Goal: Transaction & Acquisition: Purchase product/service

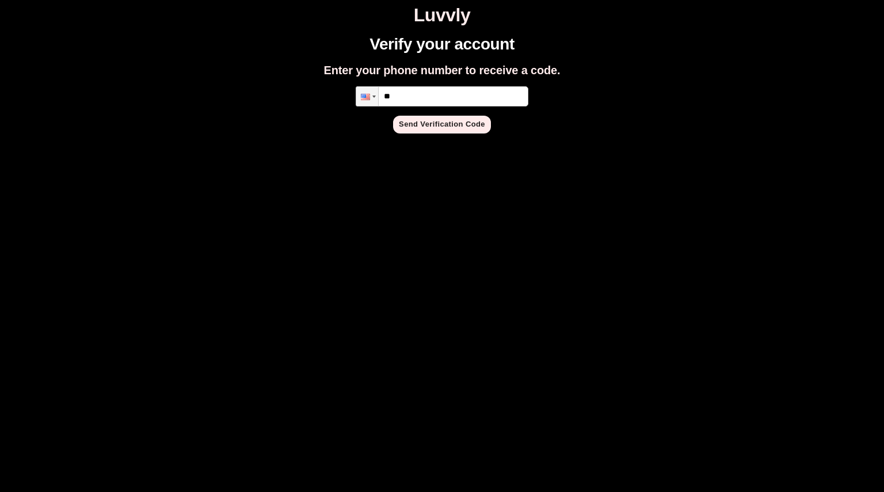
click at [437, 94] on input "**" at bounding box center [442, 96] width 173 height 20
type input "**********"
click at [455, 119] on button "Send Verification Code" at bounding box center [442, 125] width 98 height 18
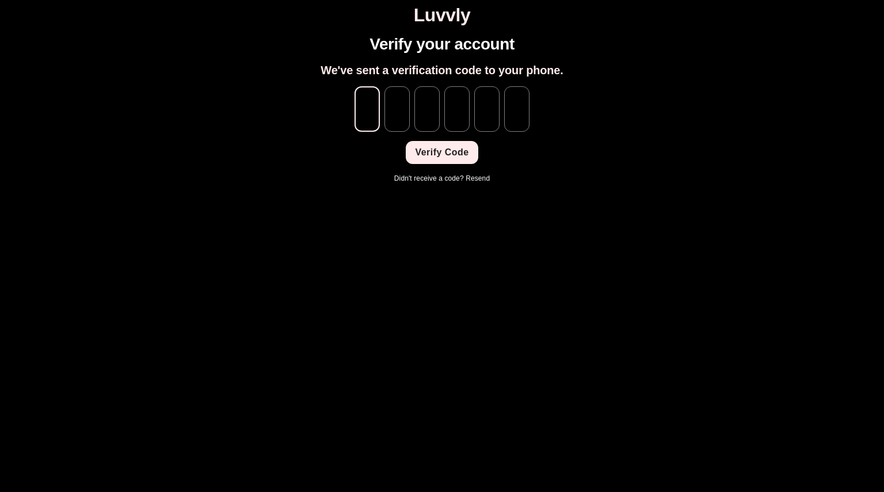
type input "*"
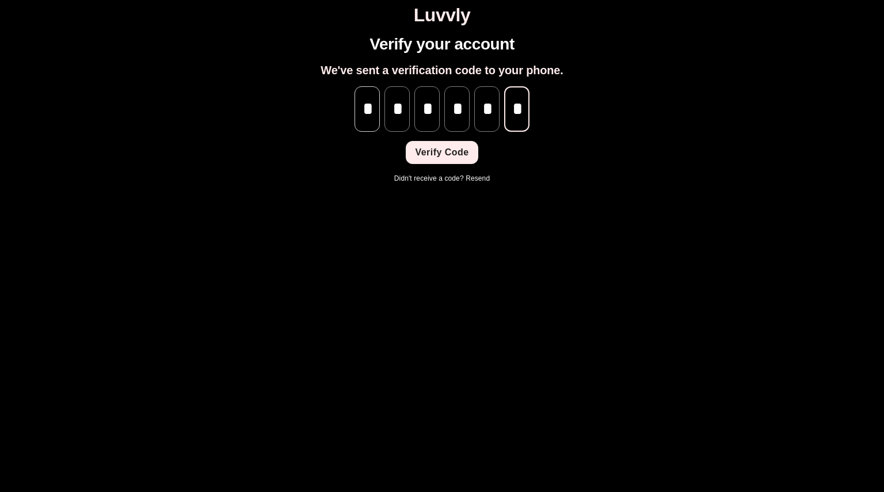
scroll to position [0, 1]
type input "*"
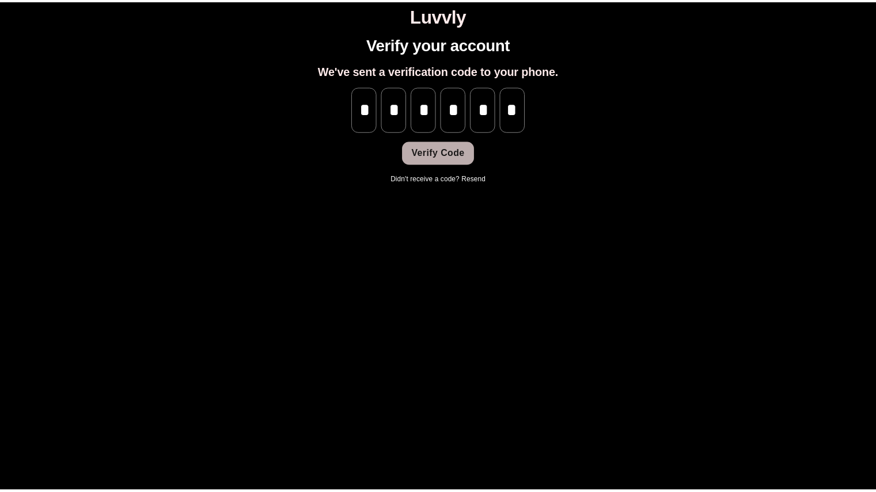
scroll to position [0, 0]
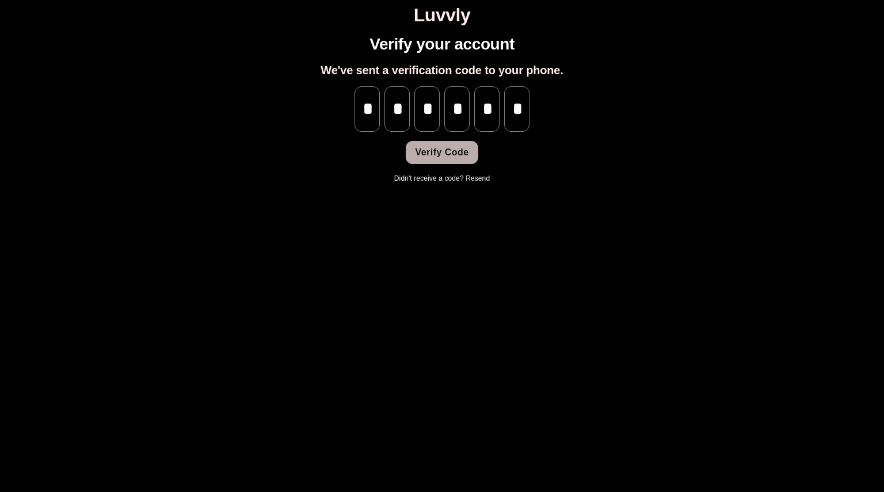
click at [440, 153] on button "Verify Code" at bounding box center [442, 152] width 72 height 23
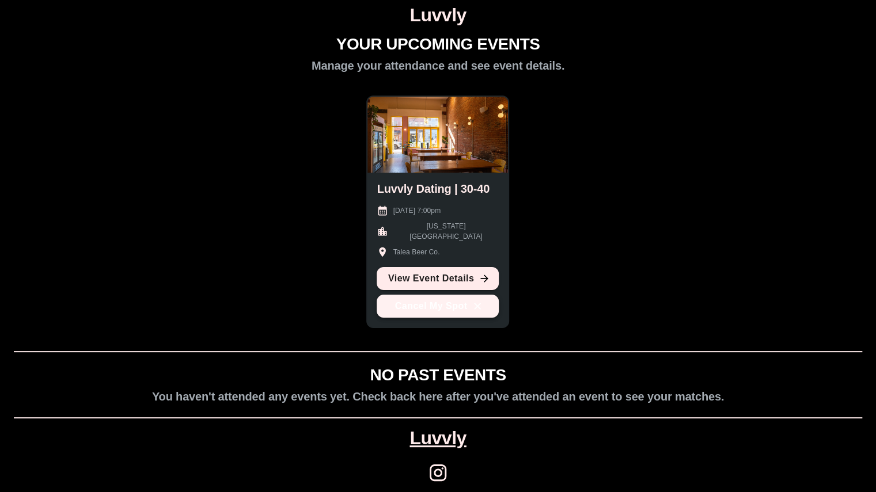
click at [476, 307] on icon "button" at bounding box center [477, 306] width 7 height 7
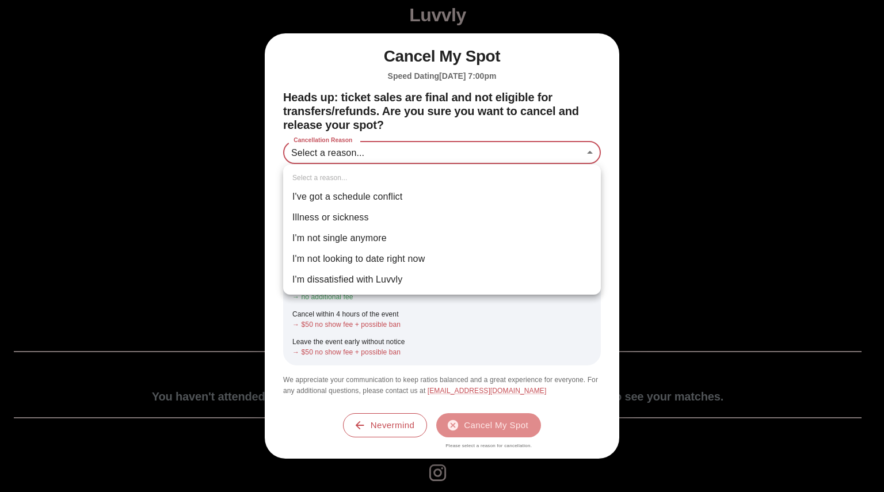
click at [369, 146] on body "Luvvly YOUR UPCOMING EVENTS Manage your attendance and see event details. Luvvl…" at bounding box center [442, 251] width 875 height 492
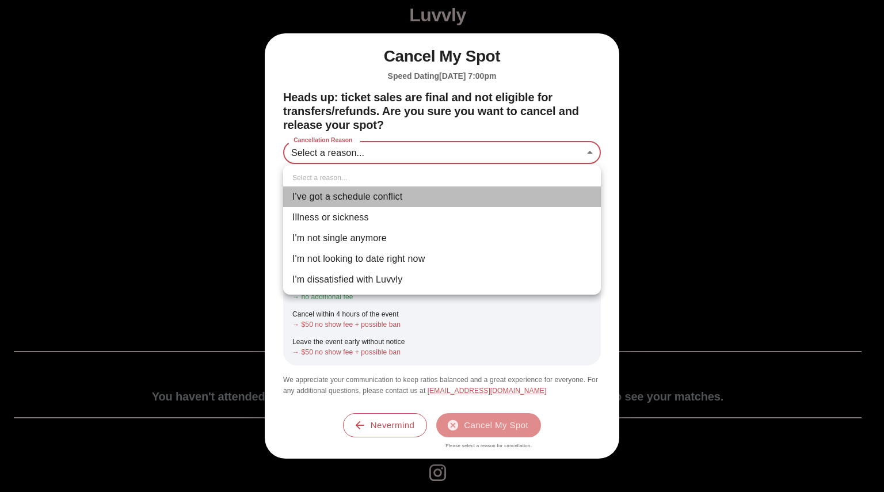
click at [344, 193] on li "I've got a schedule conflict" at bounding box center [442, 197] width 318 height 21
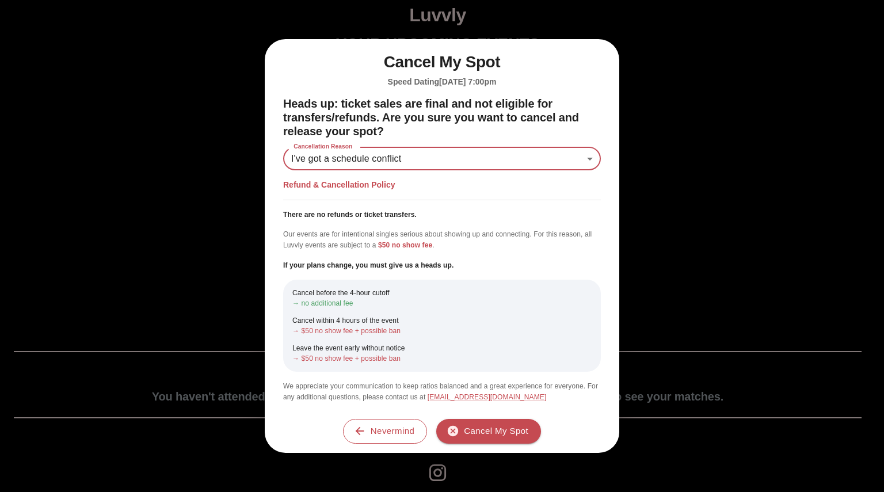
click at [348, 192] on div "Refund & Cancellation Policy There are no refunds or ticket transfers. Our even…" at bounding box center [442, 291] width 318 height 223
click at [334, 303] on p "→ no additional fee" at bounding box center [442, 303] width 299 height 10
click at [337, 305] on p "→ no additional fee" at bounding box center [442, 303] width 299 height 10
click at [334, 299] on p "→ no additional fee" at bounding box center [442, 303] width 299 height 10
click at [324, 302] on p "→ no additional fee" at bounding box center [442, 303] width 299 height 10
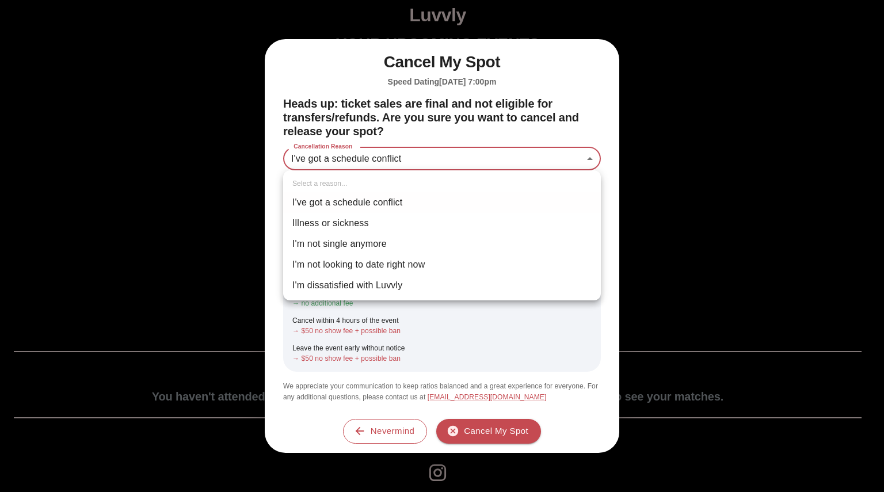
click at [371, 158] on body "**********" at bounding box center [442, 251] width 875 height 492
click at [316, 217] on li "Illness or sickness" at bounding box center [442, 223] width 318 height 21
type input "********"
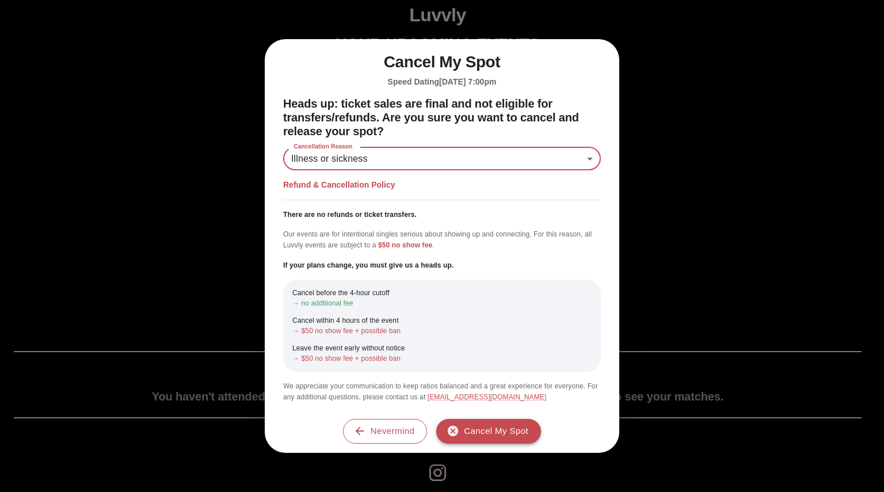
click at [481, 429] on button "Cancel My Spot" at bounding box center [488, 431] width 105 height 24
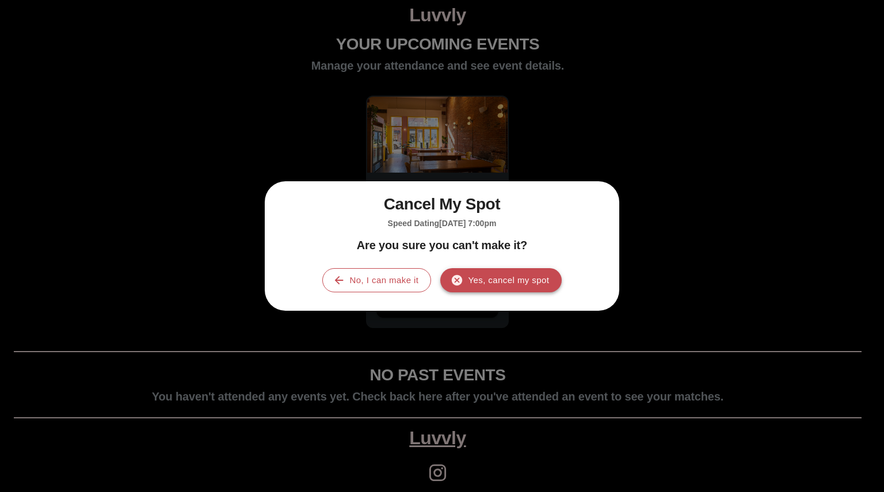
click at [501, 278] on button "Yes, cancel my spot" at bounding box center [501, 280] width 121 height 24
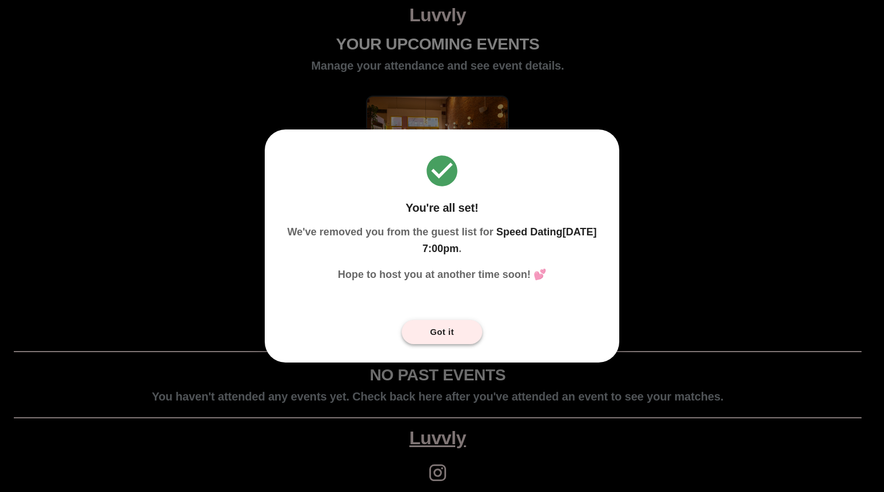
click at [440, 333] on button "Got it" at bounding box center [442, 332] width 81 height 24
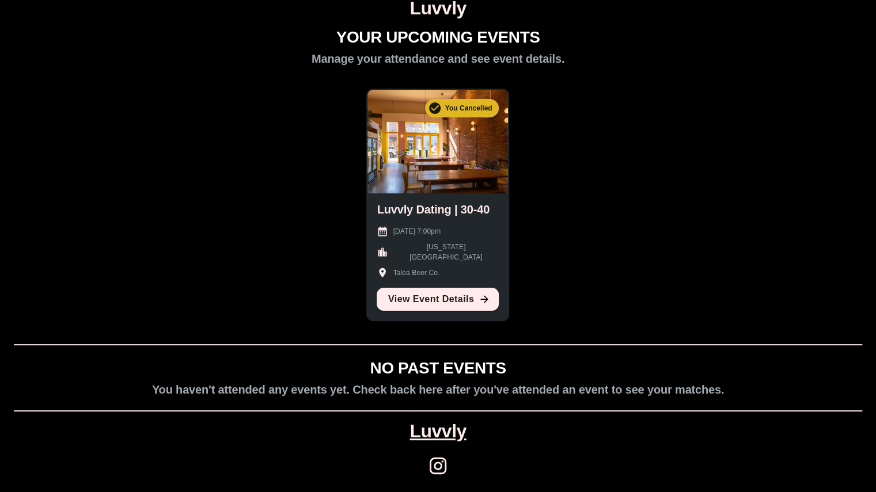
scroll to position [9, 0]
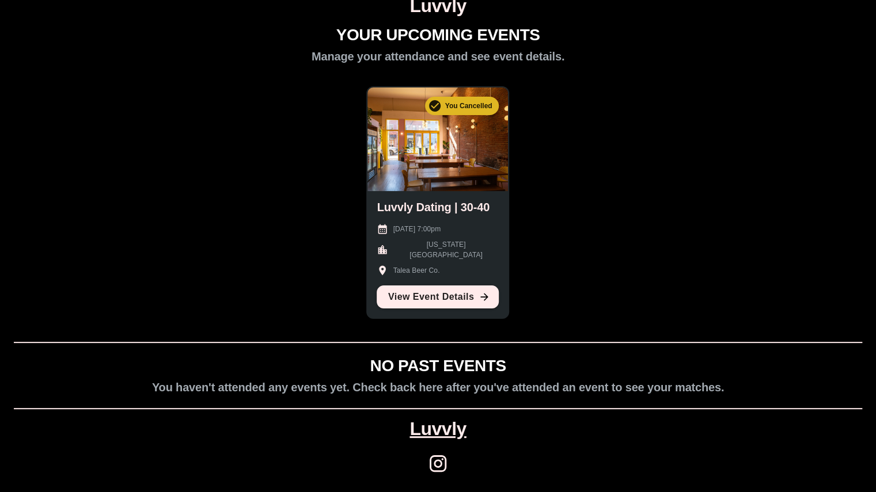
click at [443, 430] on link "Luvvly" at bounding box center [437, 429] width 56 height 21
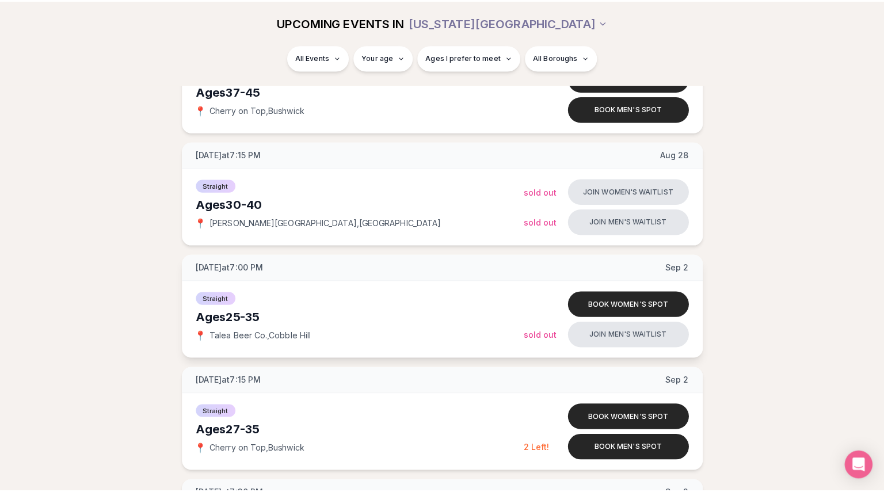
scroll to position [864, 0]
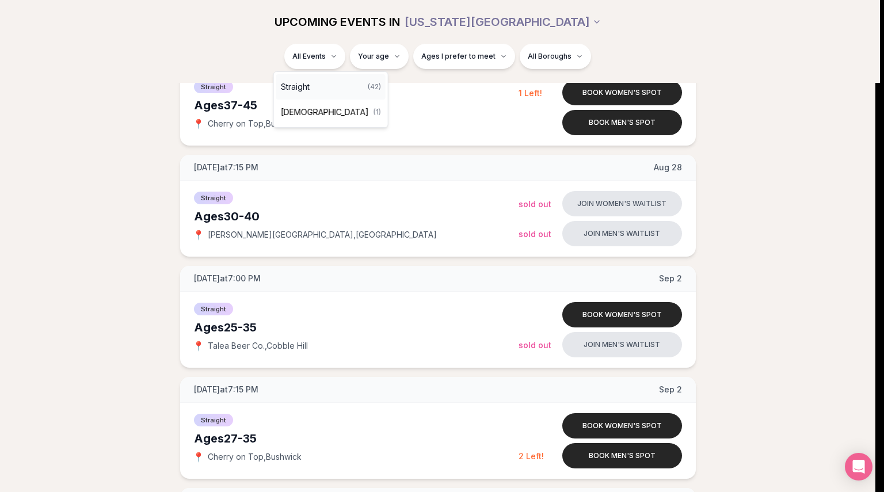
click at [320, 88] on div "Straight ( 42 )" at bounding box center [330, 86] width 109 height 25
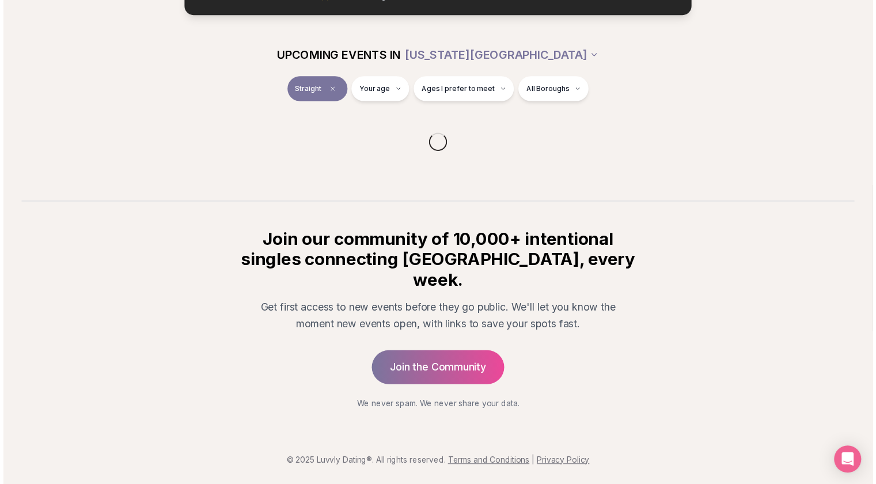
scroll to position [88, 0]
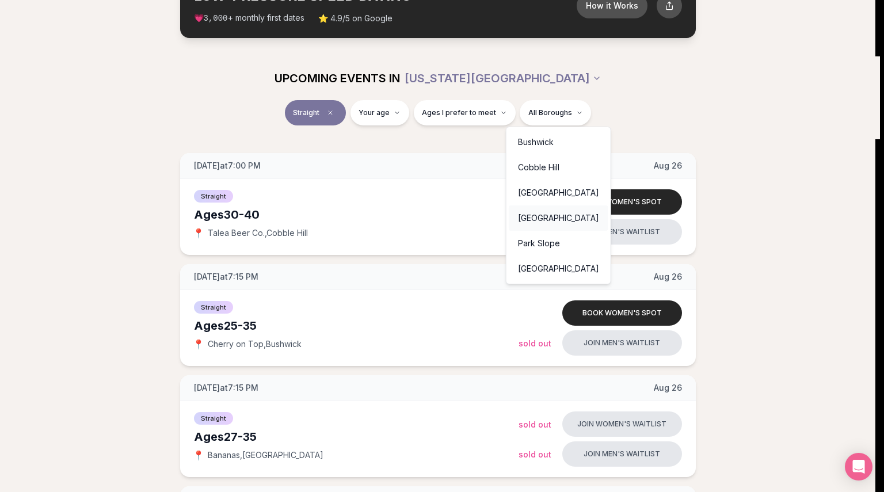
click at [539, 218] on div "Flatiron District" at bounding box center [559, 218] width 100 height 25
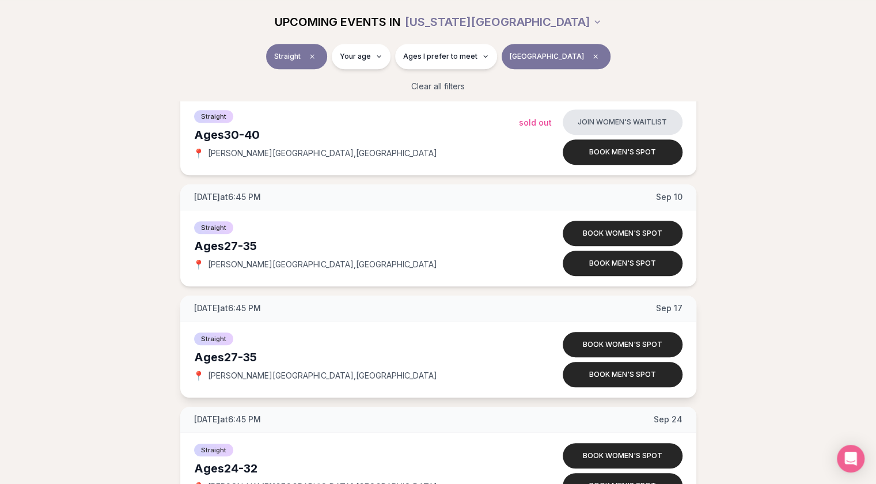
scroll to position [433, 0]
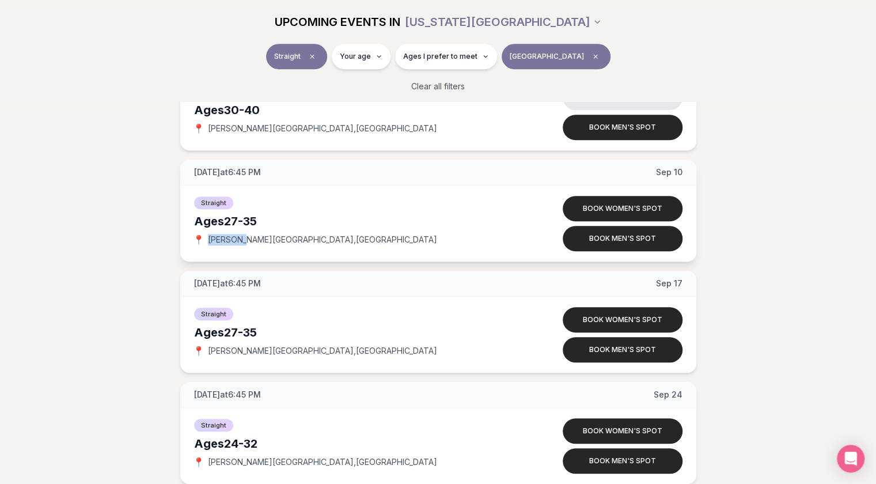
drag, startPoint x: 208, startPoint y: 240, endPoint x: 258, endPoint y: 217, distance: 54.9
click at [243, 237] on span "Pando Park , Flatiron District" at bounding box center [322, 240] width 229 height 12
click at [386, 239] on div "📍 Pando Park , Flatiron District" at bounding box center [356, 240] width 325 height 12
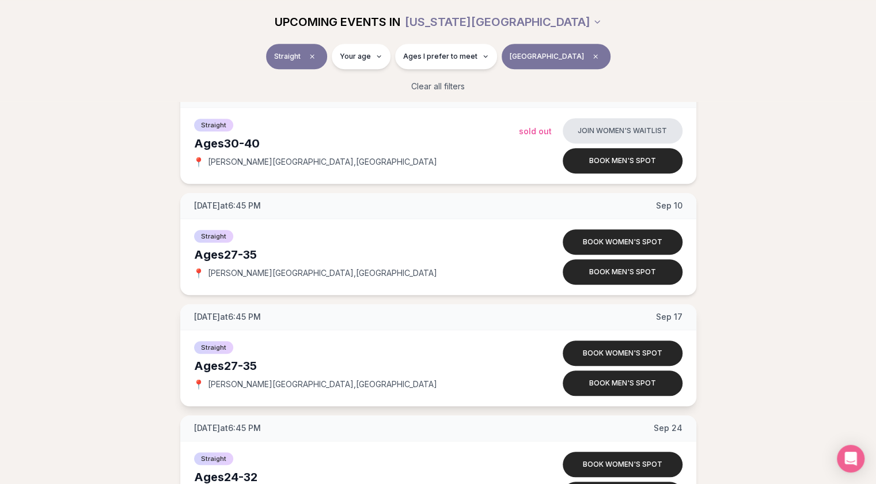
scroll to position [345, 0]
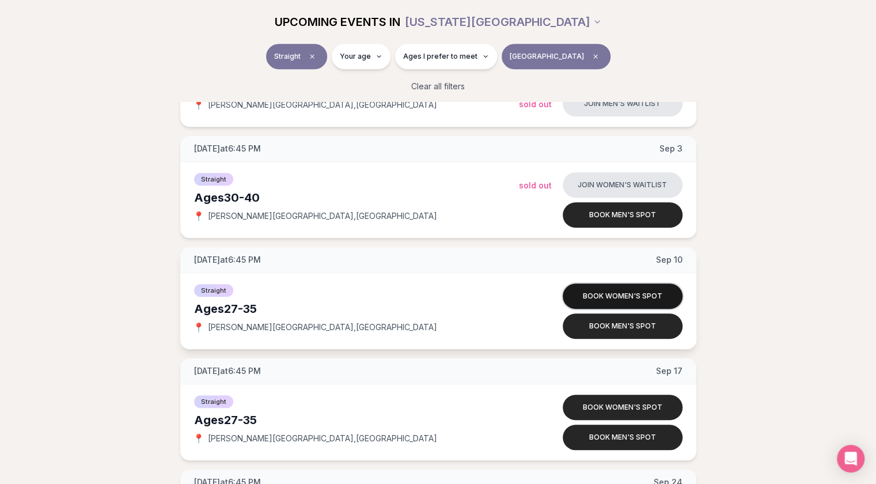
click at [608, 297] on button "Book women's spot" at bounding box center [623, 295] width 120 height 25
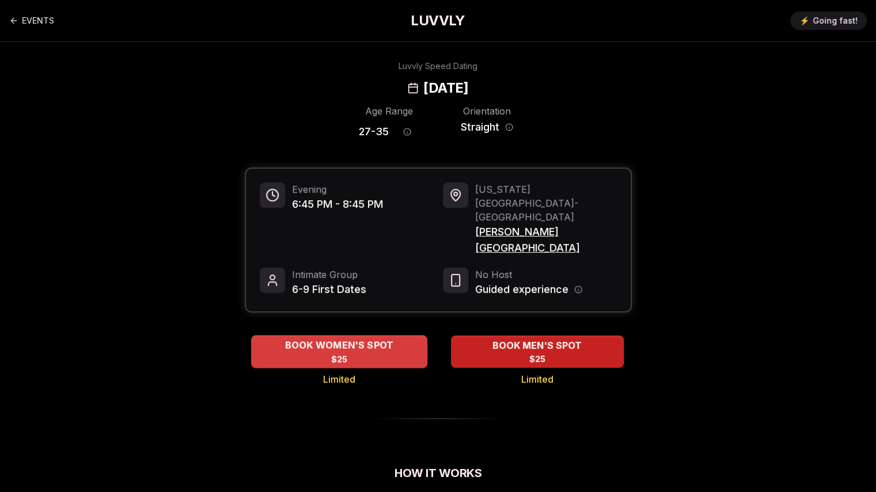
click at [351, 336] on div "BOOK WOMEN'S SPOT $25" at bounding box center [339, 352] width 176 height 32
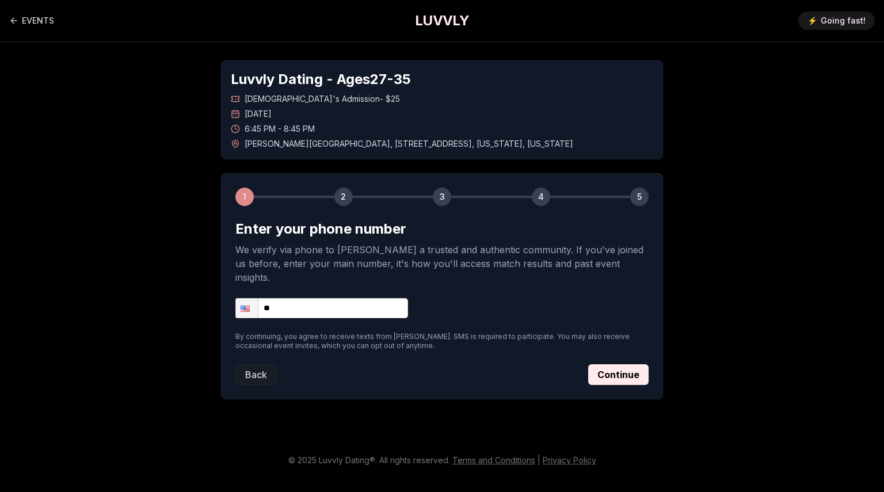
click at [348, 309] on form "Enter your phone number We verify via phone to foster a trusted and authentic c…" at bounding box center [442, 302] width 413 height 165
click at [348, 300] on input "**" at bounding box center [322, 308] width 173 height 20
type input "**********"
click at [599, 364] on button "Continue" at bounding box center [618, 374] width 60 height 21
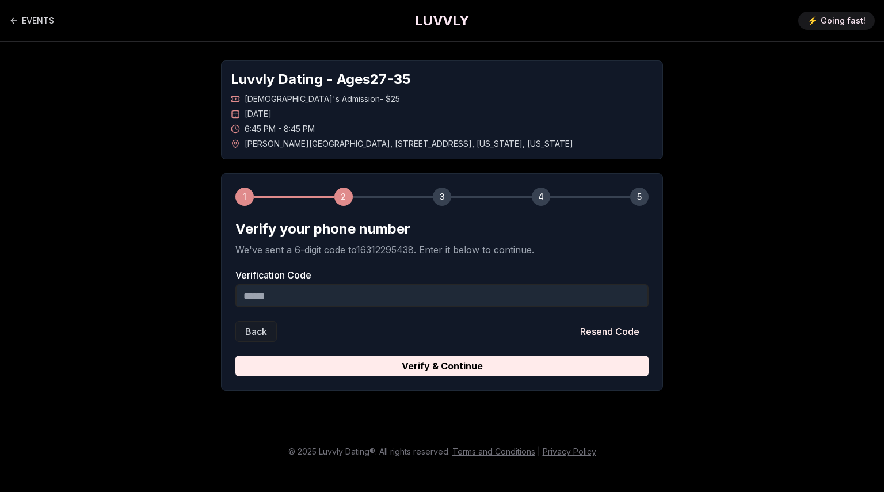
click at [350, 294] on input "Verification Code" at bounding box center [442, 295] width 413 height 23
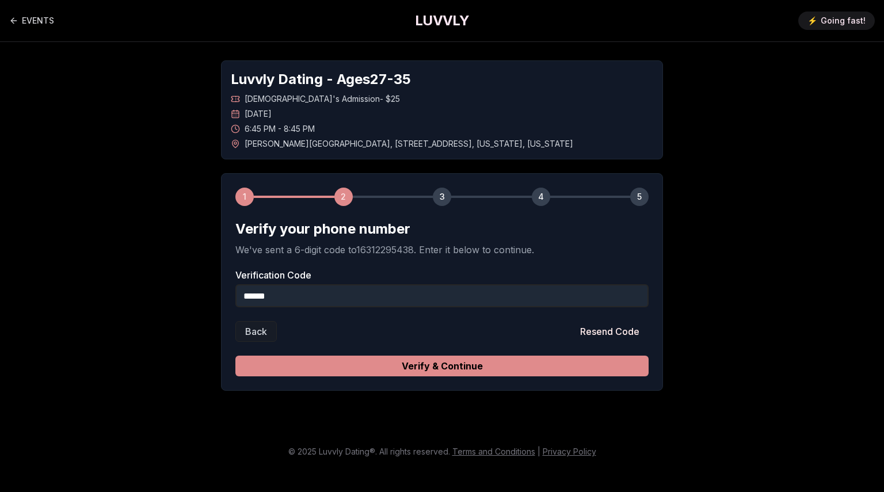
type input "******"
click at [329, 368] on button "Verify & Continue" at bounding box center [442, 366] width 413 height 21
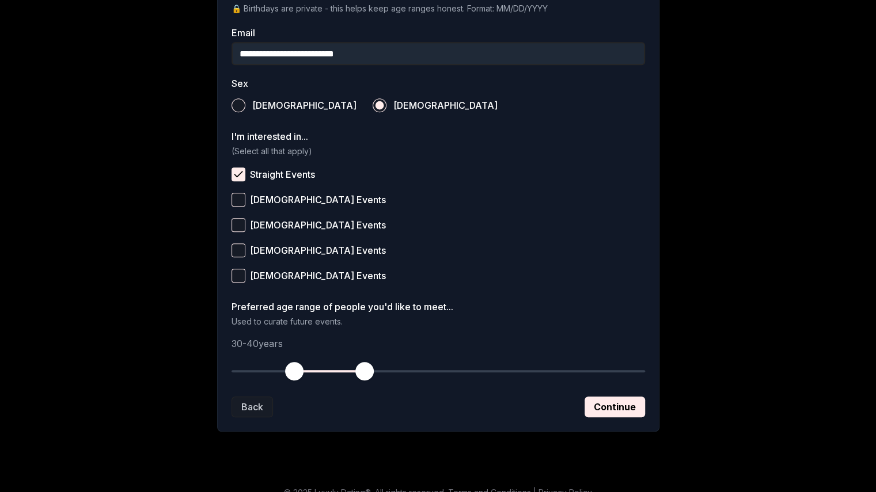
scroll to position [374, 0]
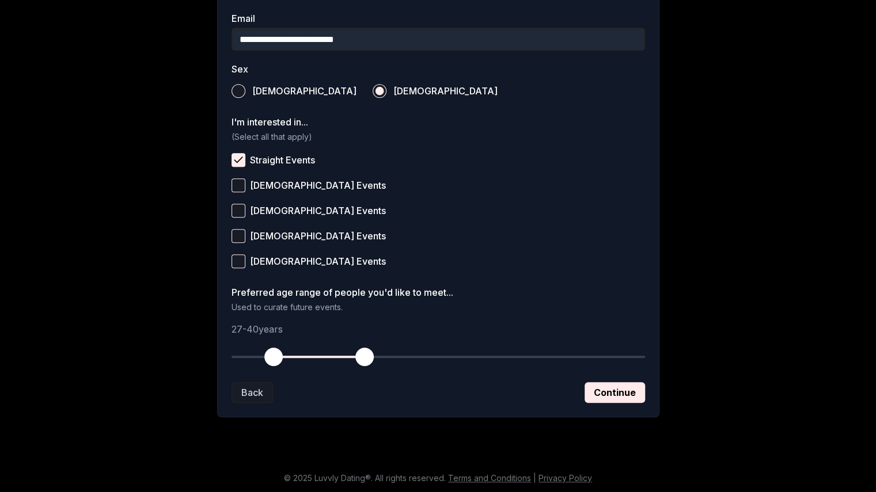
drag, startPoint x: 287, startPoint y: 358, endPoint x: 272, endPoint y: 357, distance: 15.0
click at [272, 357] on span "button" at bounding box center [273, 357] width 18 height 18
click at [629, 397] on button "Continue" at bounding box center [614, 392] width 60 height 21
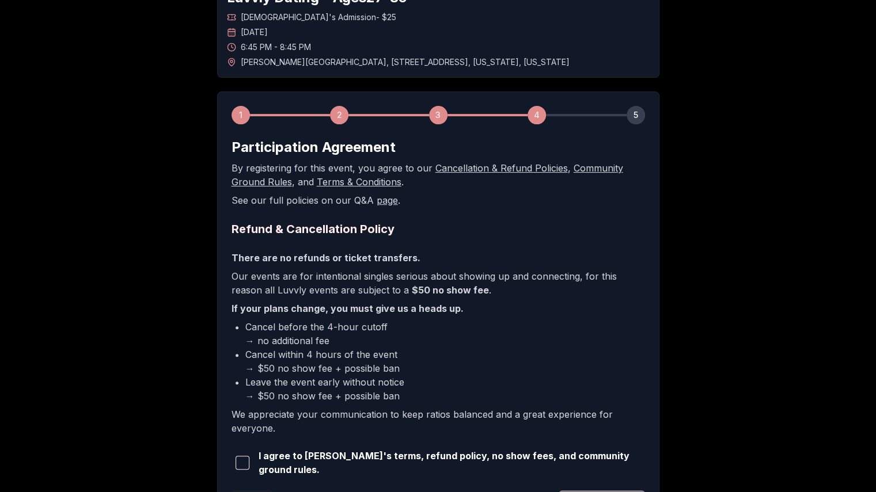
scroll to position [188, 0]
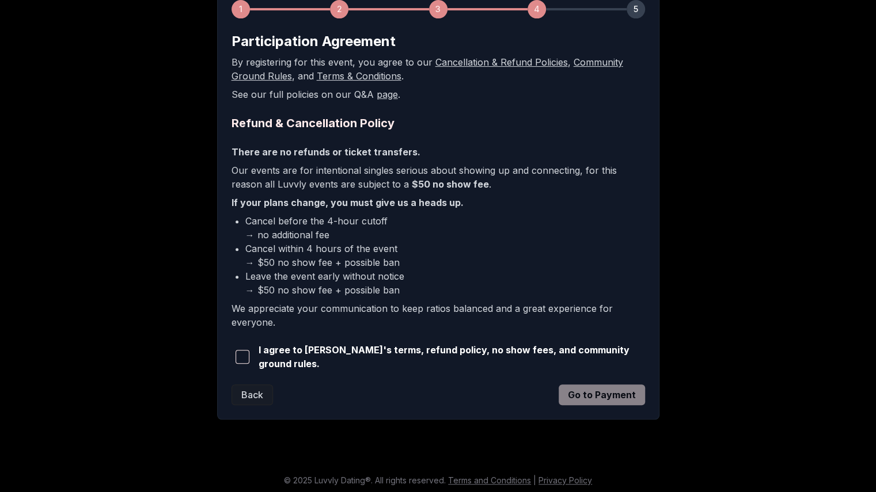
click at [320, 360] on span "I agree to Luvvly's terms, refund policy, no show fees, and community ground ru…" at bounding box center [452, 357] width 386 height 28
click at [241, 358] on span "button" at bounding box center [243, 357] width 14 height 14
drag, startPoint x: 620, startPoint y: 393, endPoint x: 628, endPoint y: 396, distance: 7.8
click at [620, 393] on button "Go to Payment" at bounding box center [602, 395] width 86 height 21
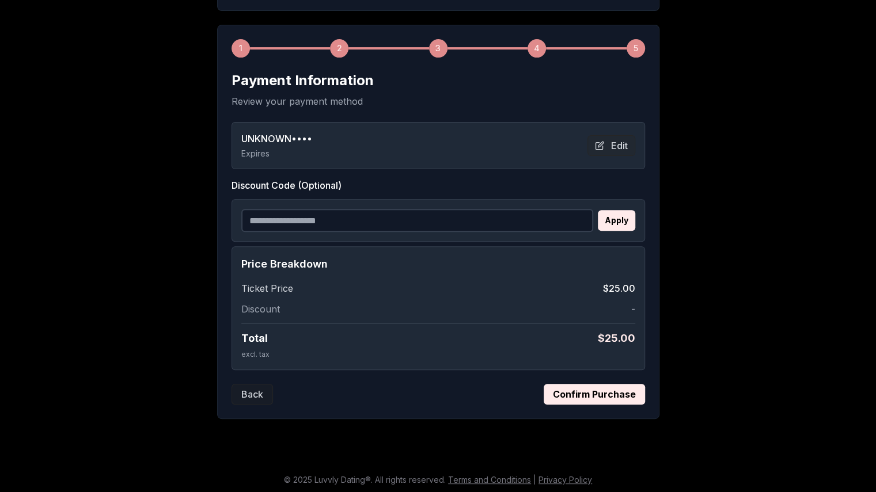
click at [309, 212] on input "Discount Code (Optional)" at bounding box center [417, 220] width 352 height 23
click at [527, 184] on label "Discount Code (Optional)" at bounding box center [437, 186] width 413 height 14
click at [527, 209] on input "Discount Code (Optional)" at bounding box center [417, 220] width 352 height 23
click at [596, 396] on button "Confirm Purchase" at bounding box center [594, 394] width 101 height 21
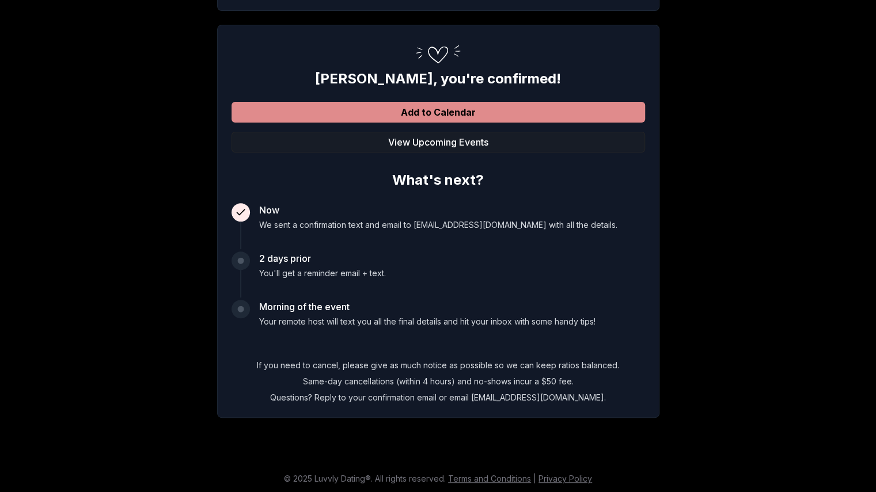
click at [438, 107] on button "Add to Calendar" at bounding box center [437, 112] width 413 height 21
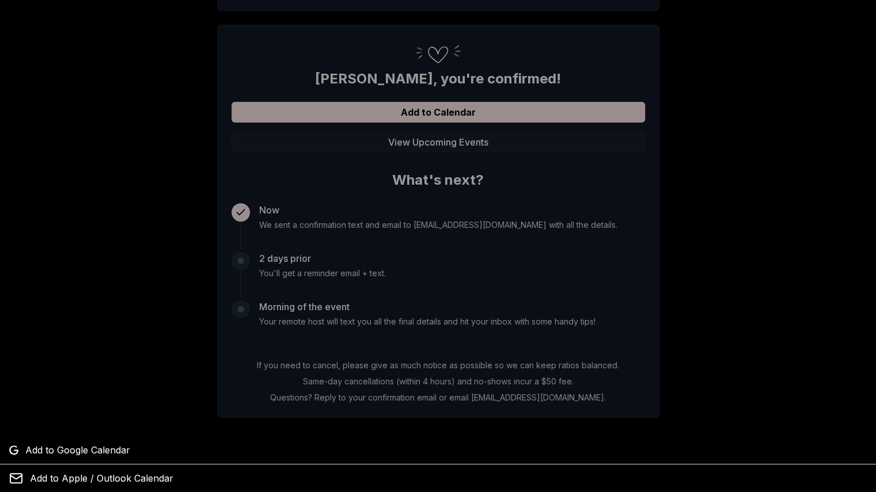
scroll to position [149, 0]
click at [468, 113] on div at bounding box center [438, 246] width 876 height 492
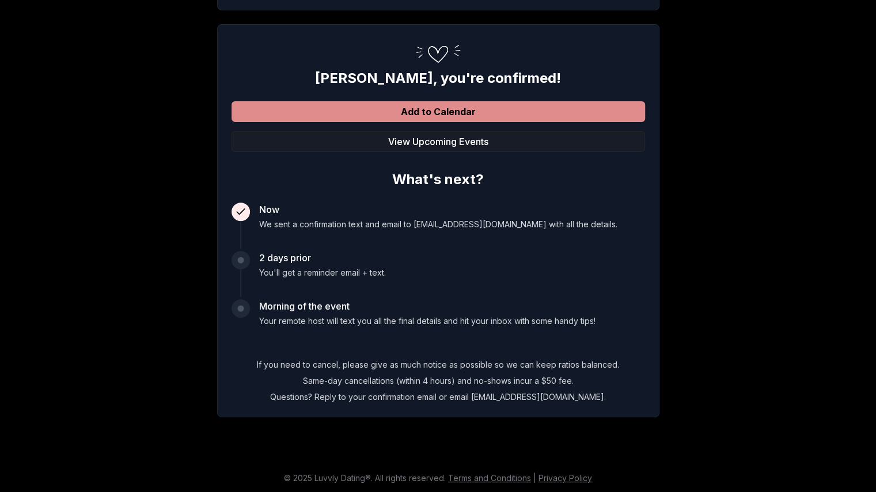
click at [443, 112] on button "Add to Calendar" at bounding box center [437, 111] width 413 height 21
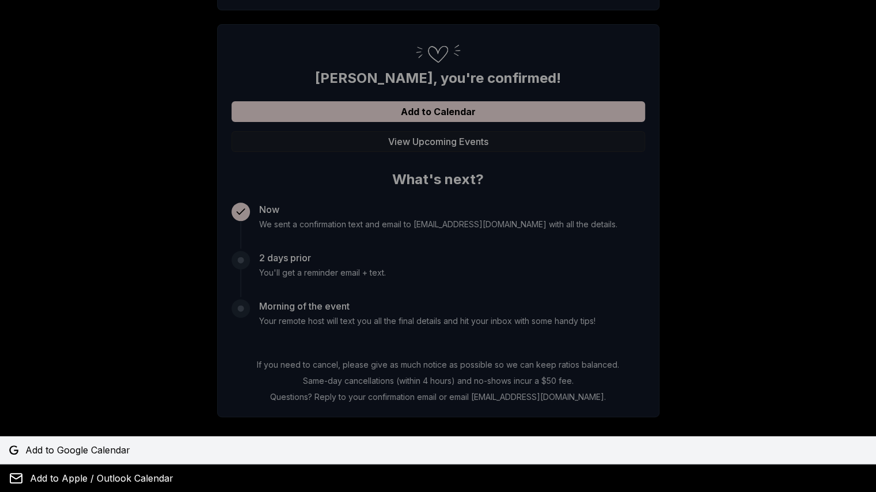
click at [42, 450] on span "Add to Google Calendar" at bounding box center [77, 450] width 105 height 14
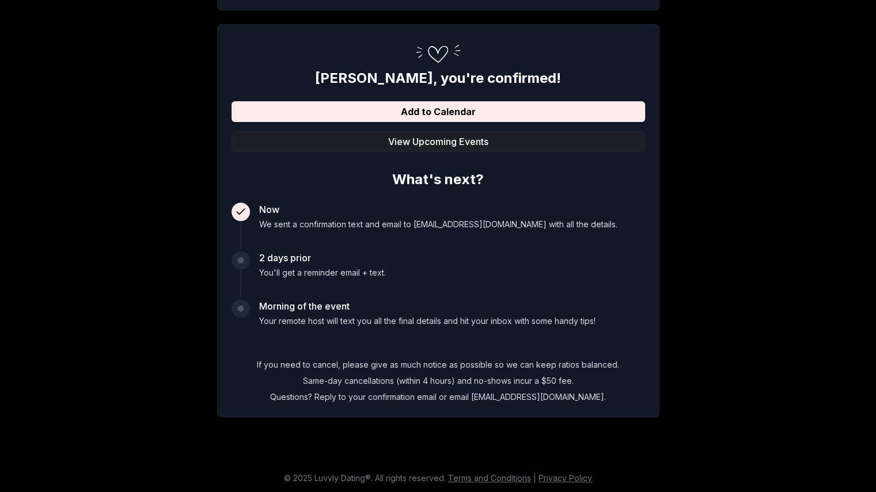
click at [428, 142] on button "View Upcoming Events" at bounding box center [437, 141] width 413 height 21
